Goal: Information Seeking & Learning: Learn about a topic

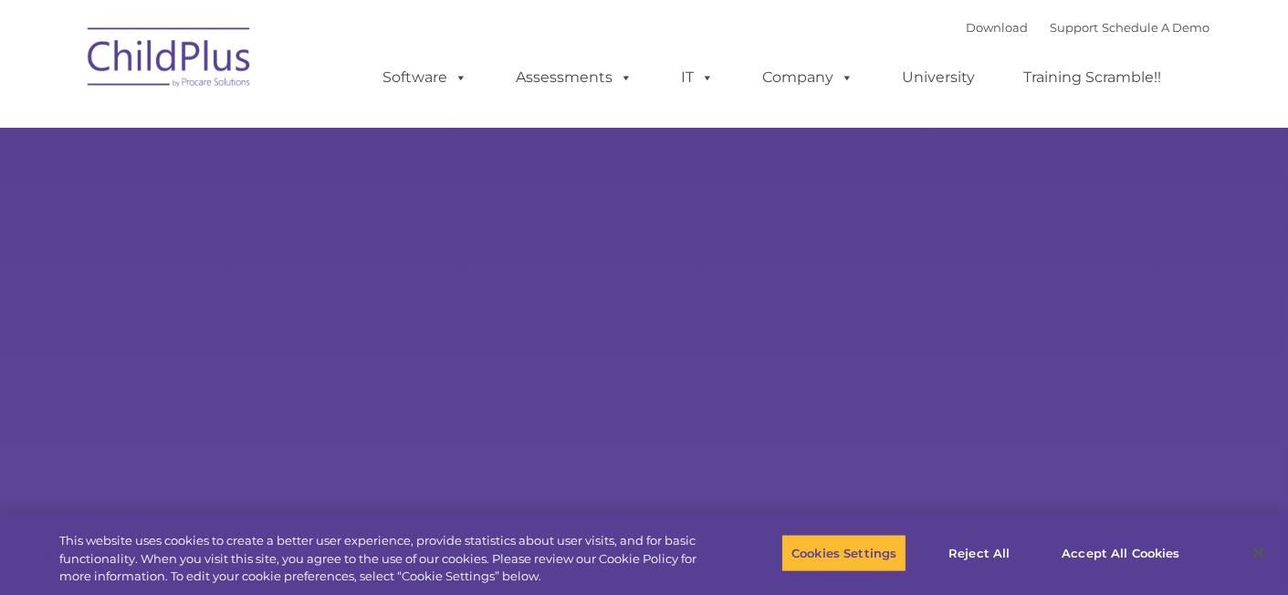
select select "MEDIUM"
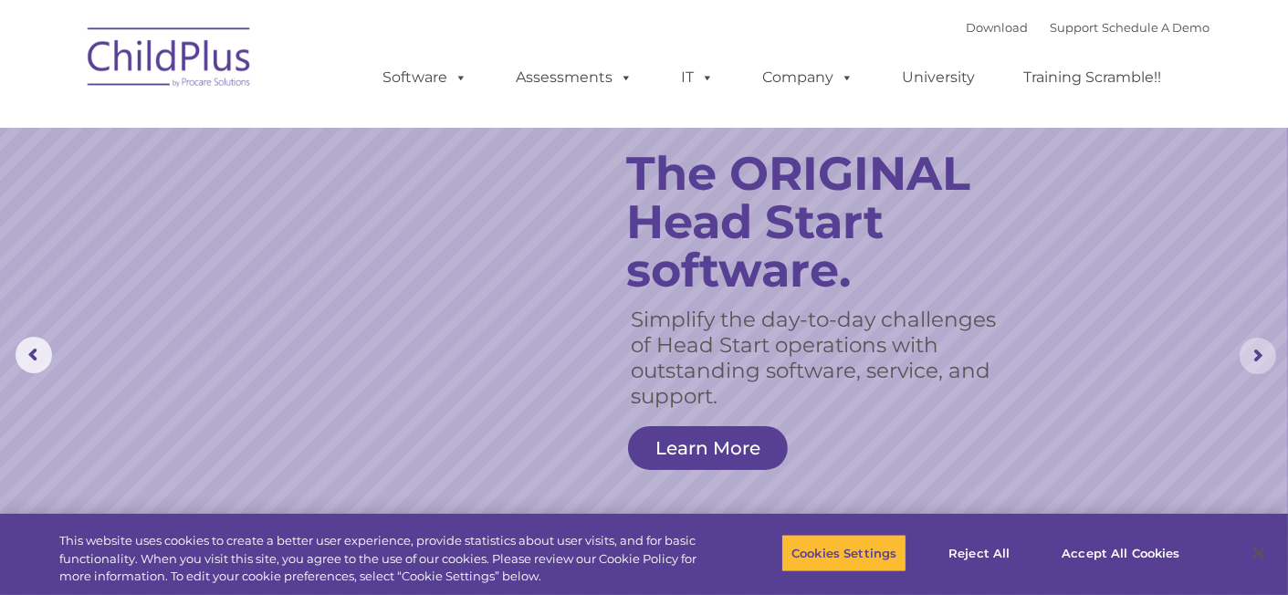
click at [1251, 349] on rs-arrow at bounding box center [1258, 356] width 37 height 37
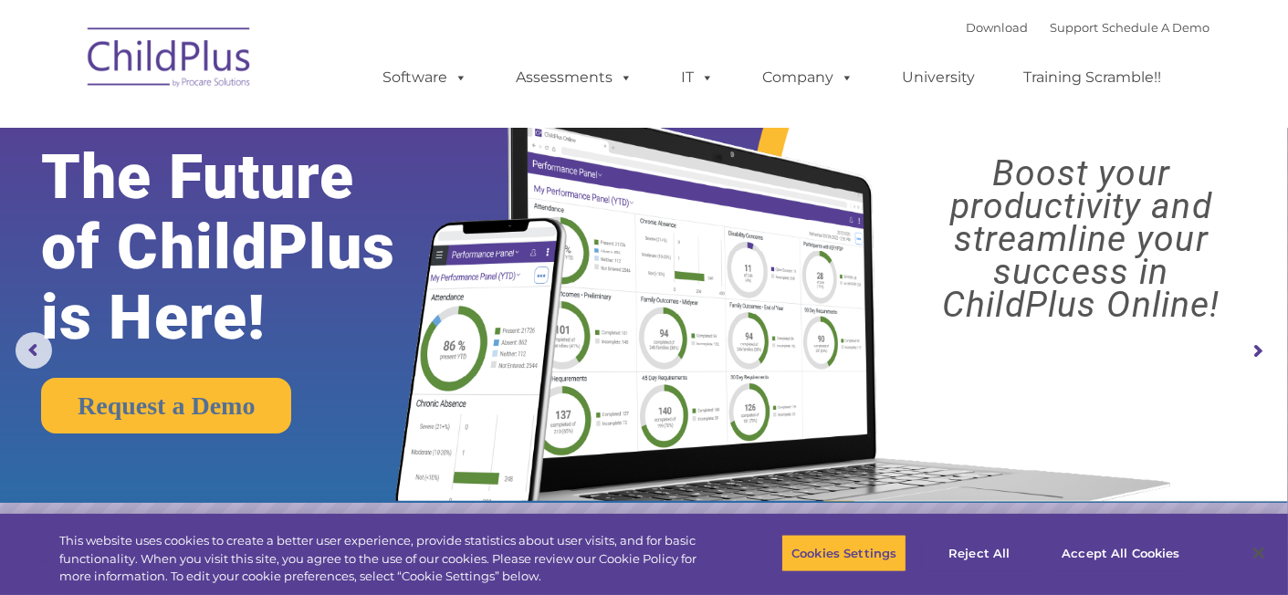
scroll to position [4, 0]
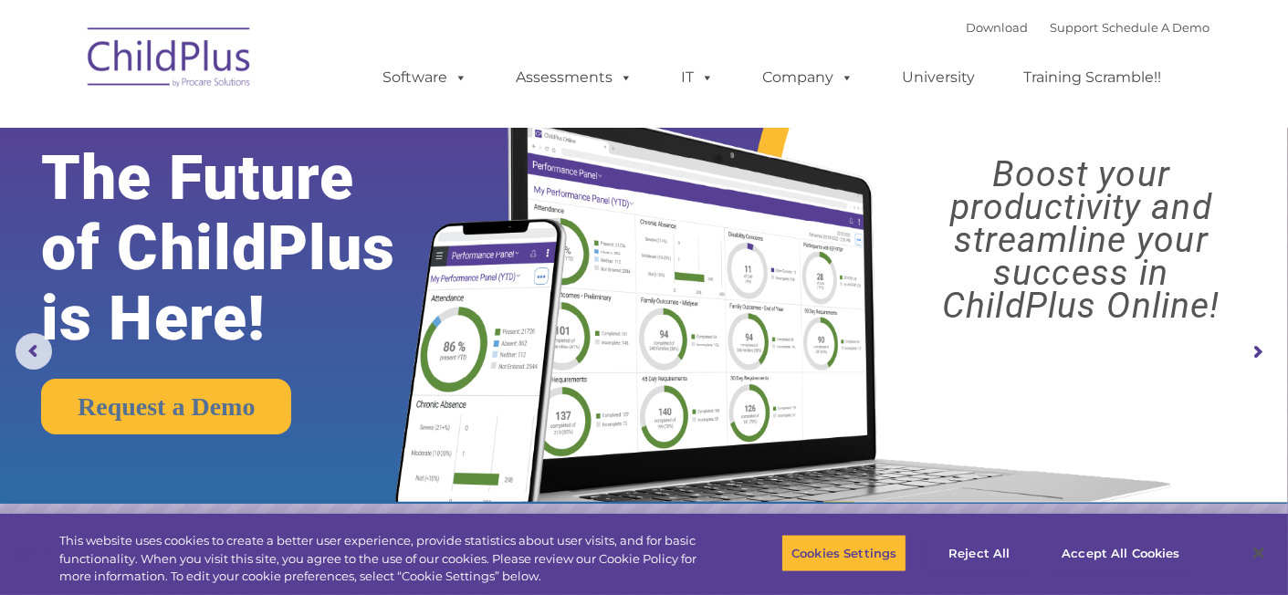
click at [1258, 349] on rs-arrow at bounding box center [1258, 352] width 37 height 37
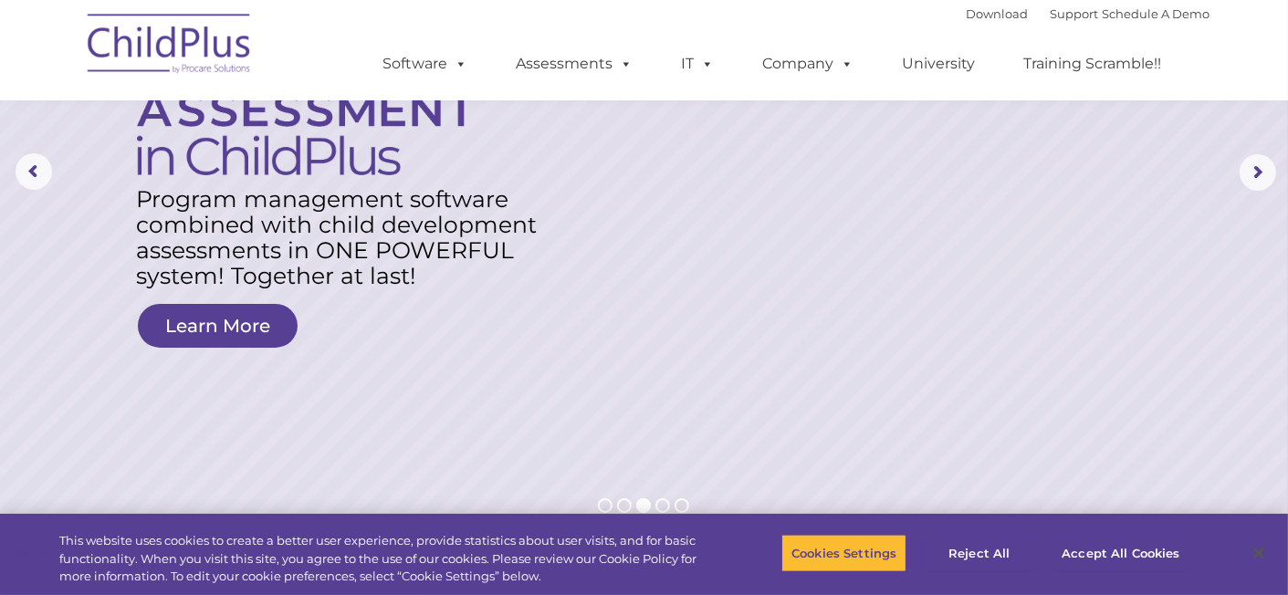
scroll to position [187, 0]
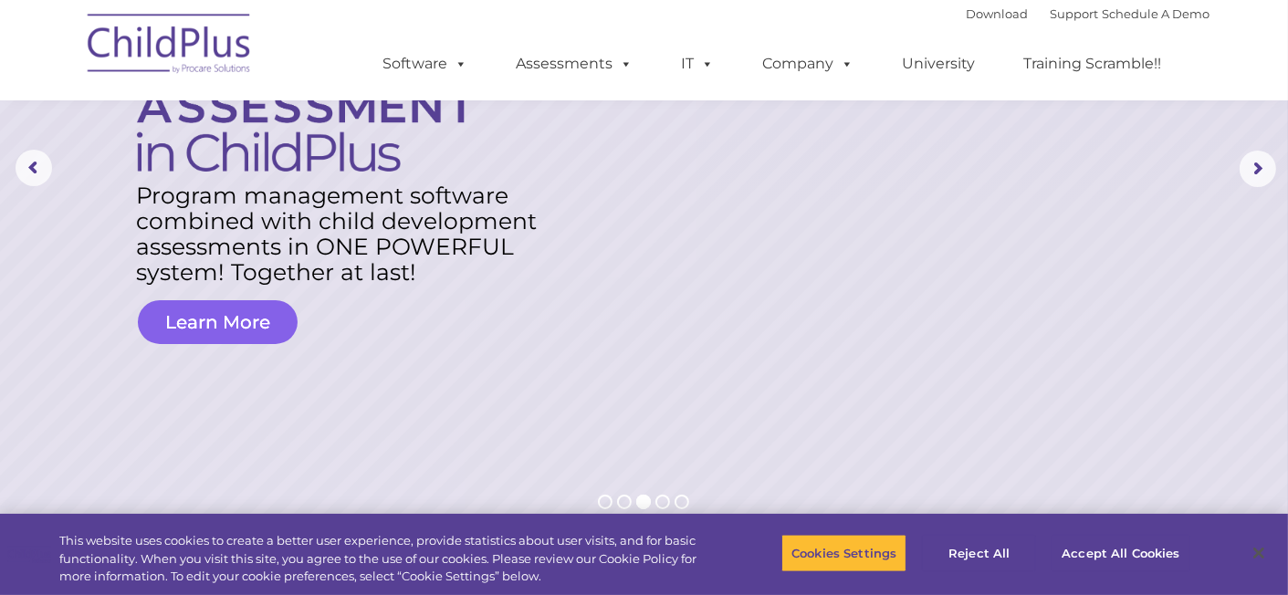
click at [161, 320] on link "Learn More" at bounding box center [218, 322] width 160 height 44
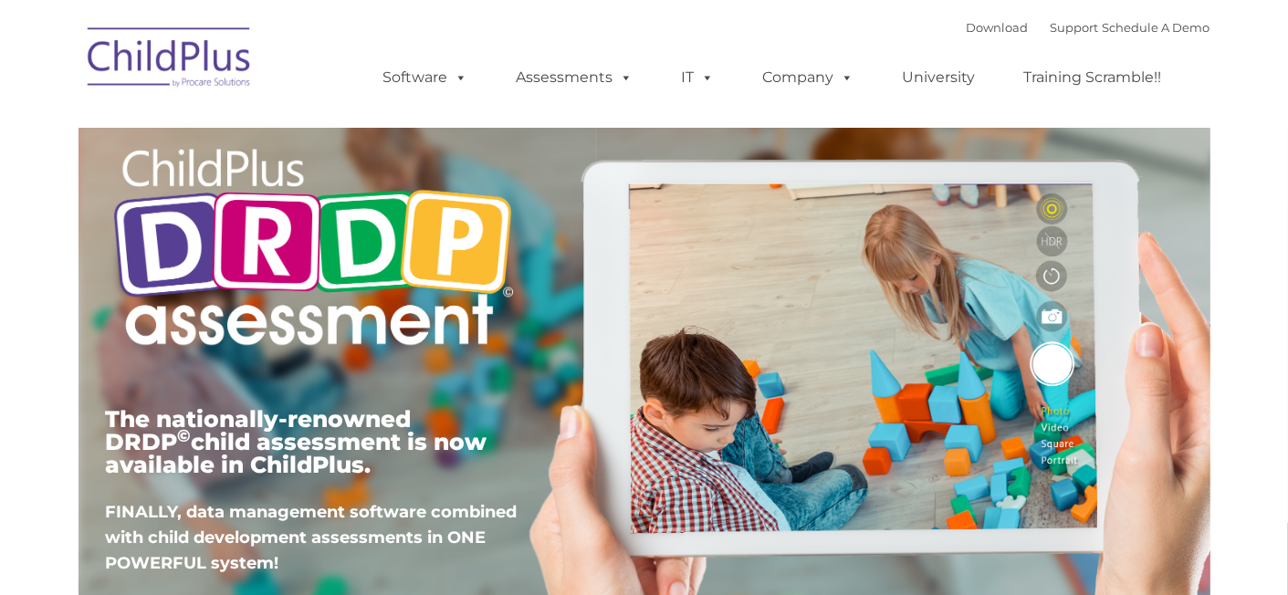
scroll to position [183, 0]
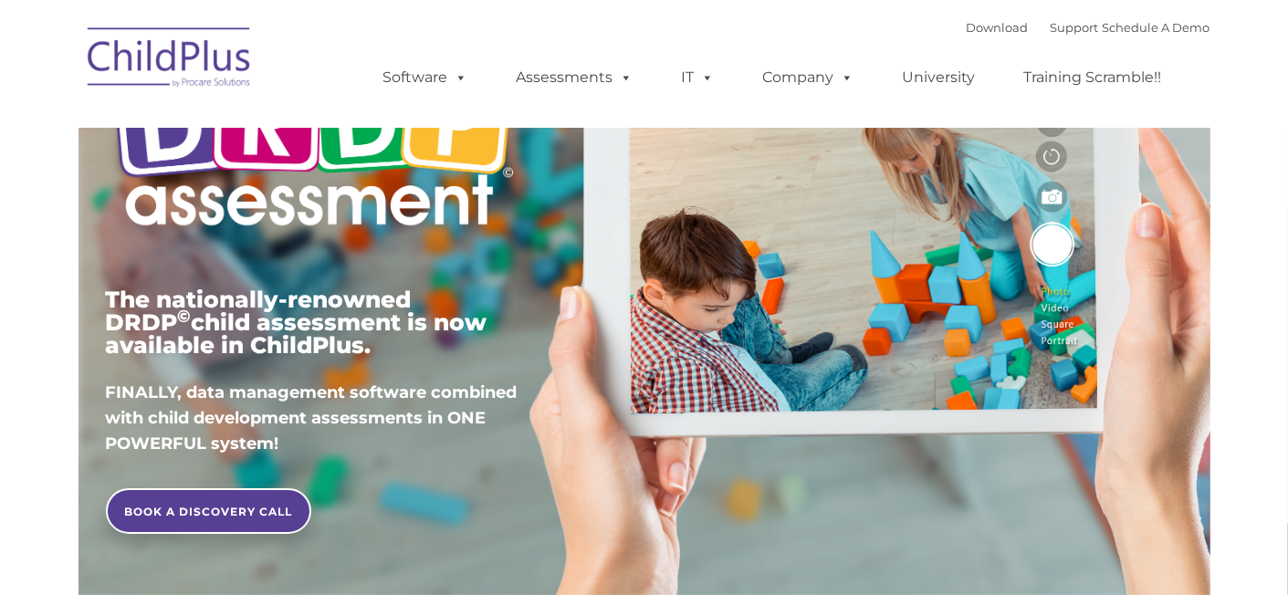
type input ""
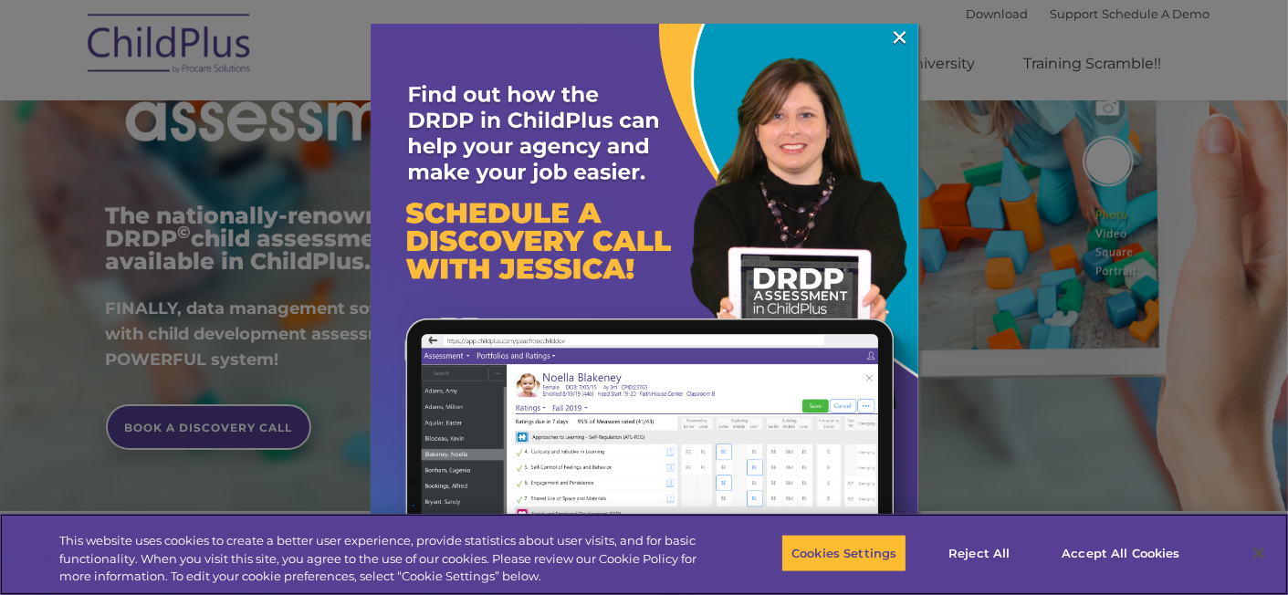
scroll to position [277, 0]
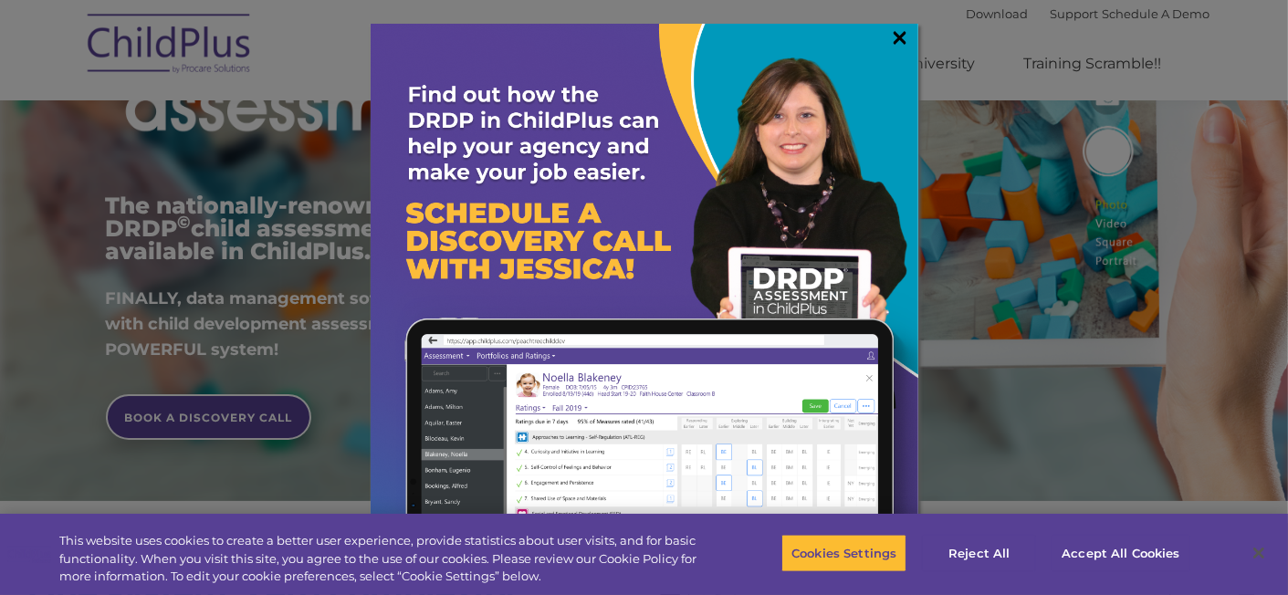
click at [900, 36] on link "×" at bounding box center [900, 37] width 21 height 18
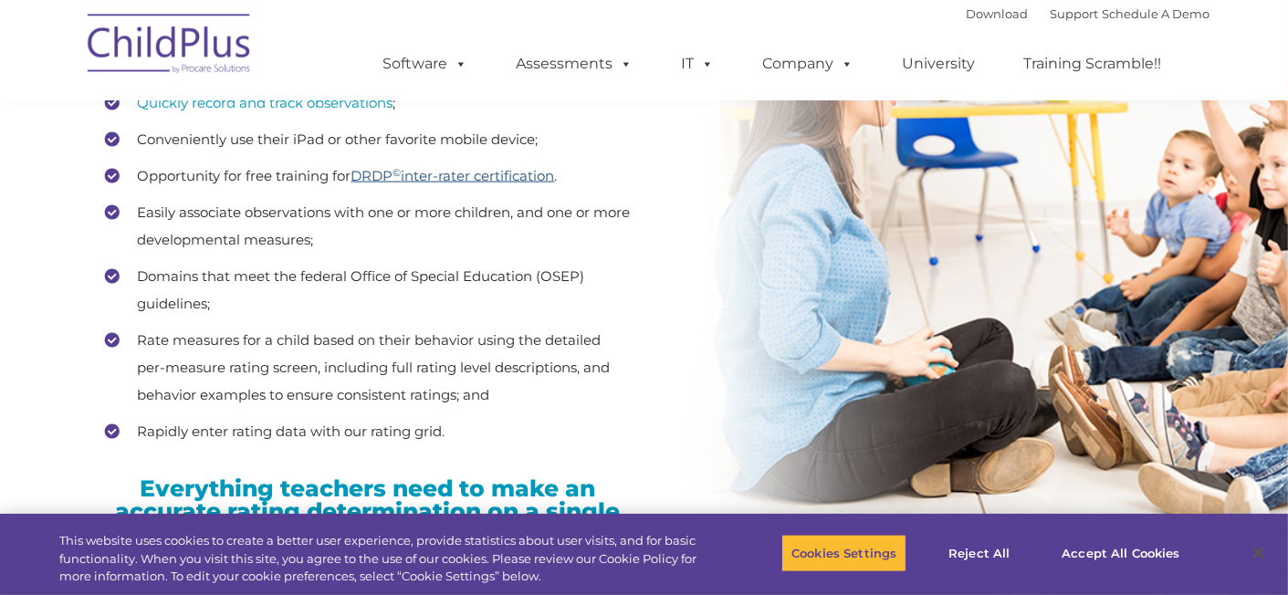
scroll to position [2600, 0]
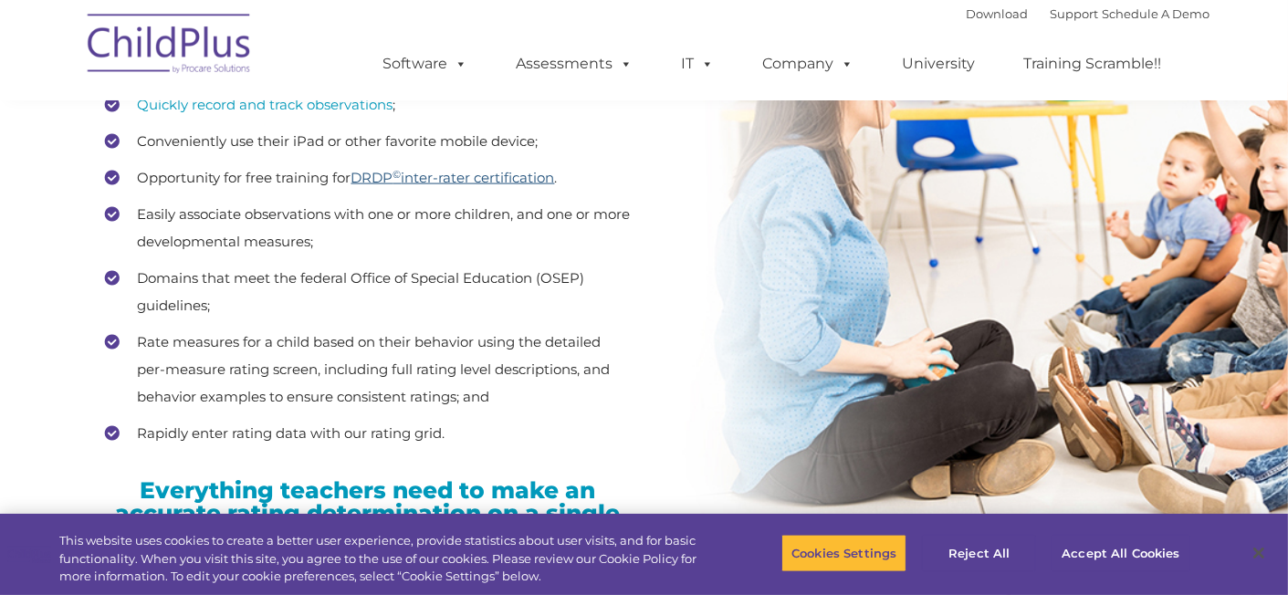
click at [508, 177] on link "DRDP © inter-rater certification" at bounding box center [454, 177] width 204 height 17
